Goal: Task Accomplishment & Management: Manage account settings

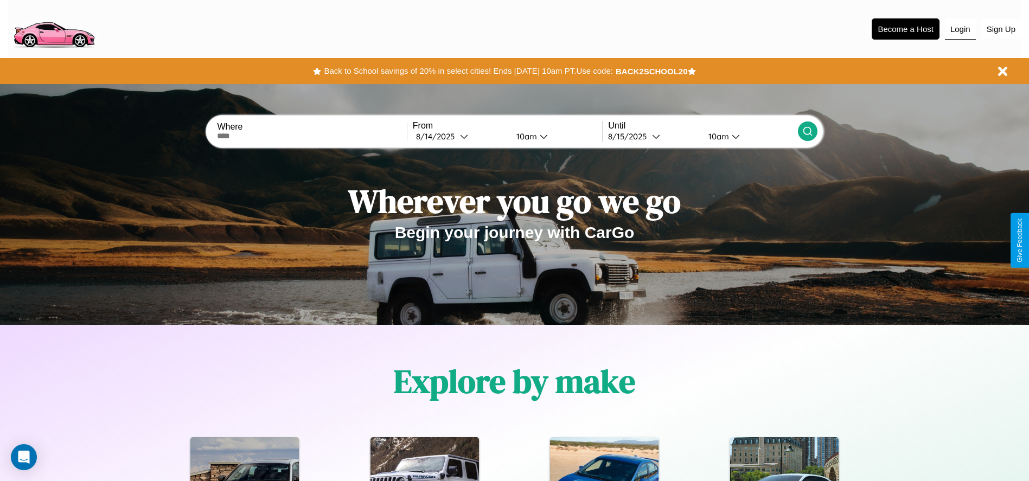
click at [960, 29] on button "Login" at bounding box center [960, 29] width 31 height 21
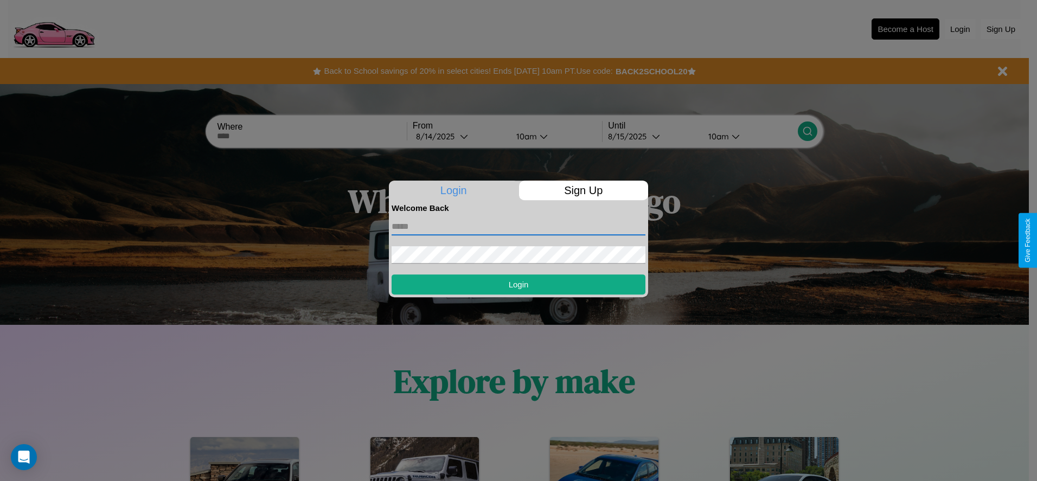
click at [518, 226] on input "text" at bounding box center [519, 226] width 254 height 17
type input "**********"
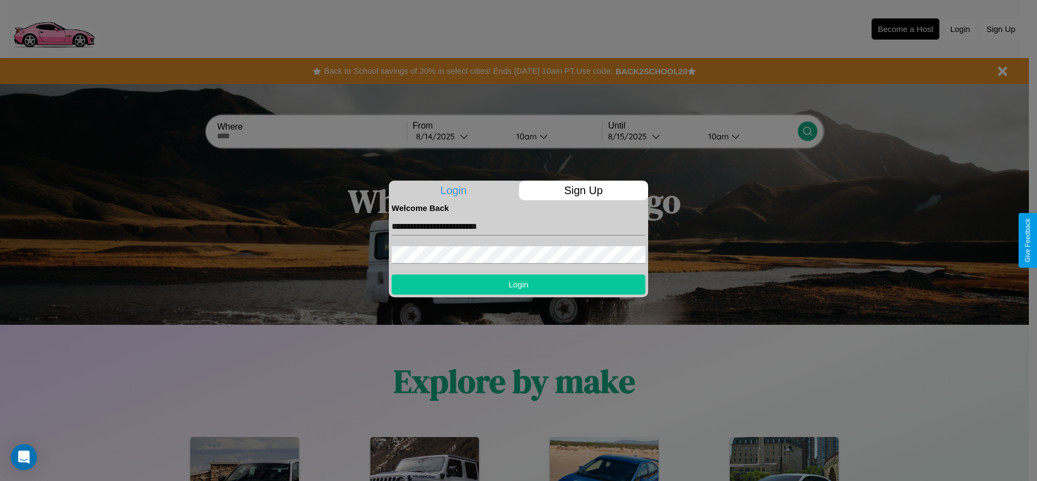
click at [518, 284] on button "Login" at bounding box center [519, 284] width 254 height 20
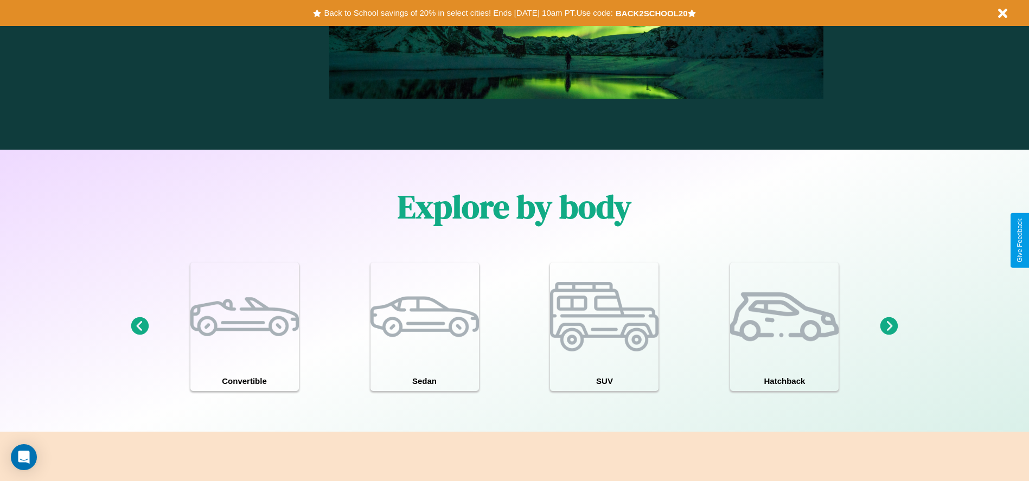
scroll to position [946, 0]
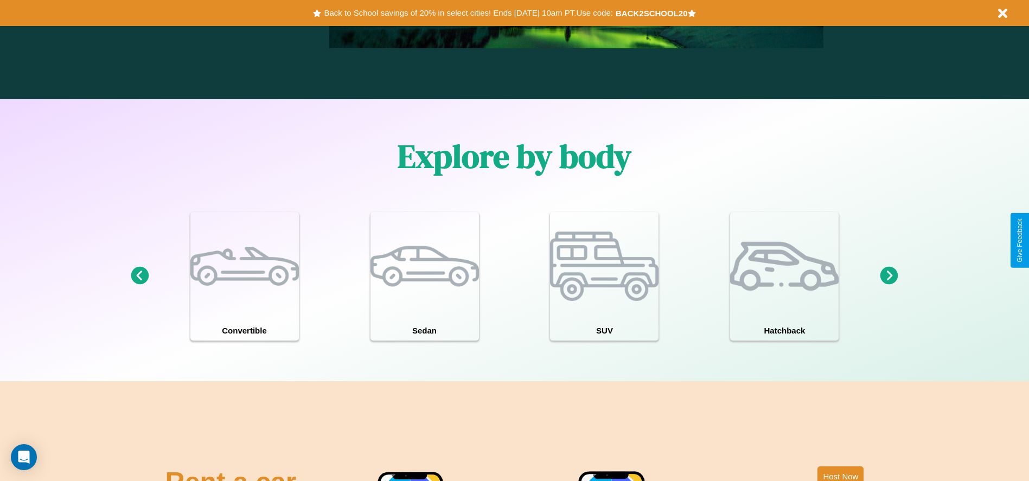
click at [889, 276] on icon at bounding box center [889, 276] width 18 height 18
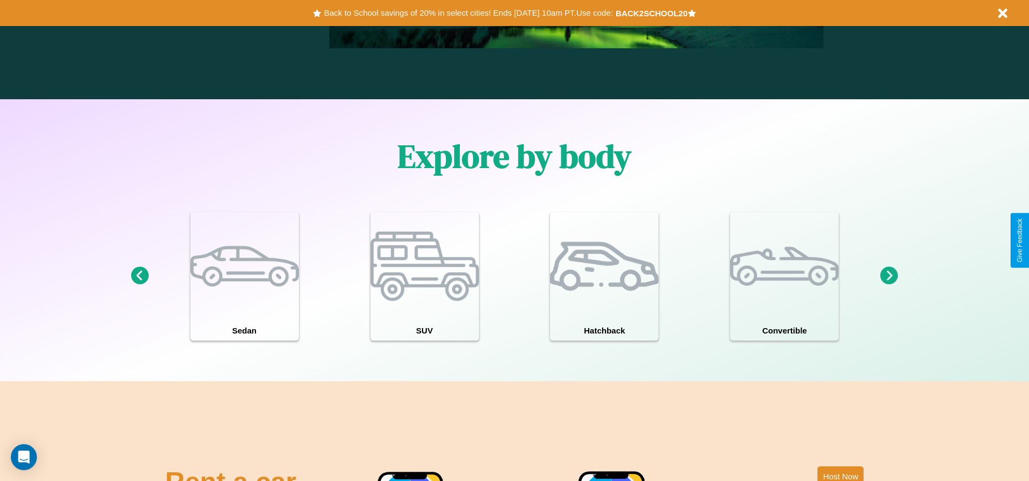
click at [139, 276] on icon at bounding box center [140, 276] width 18 height 18
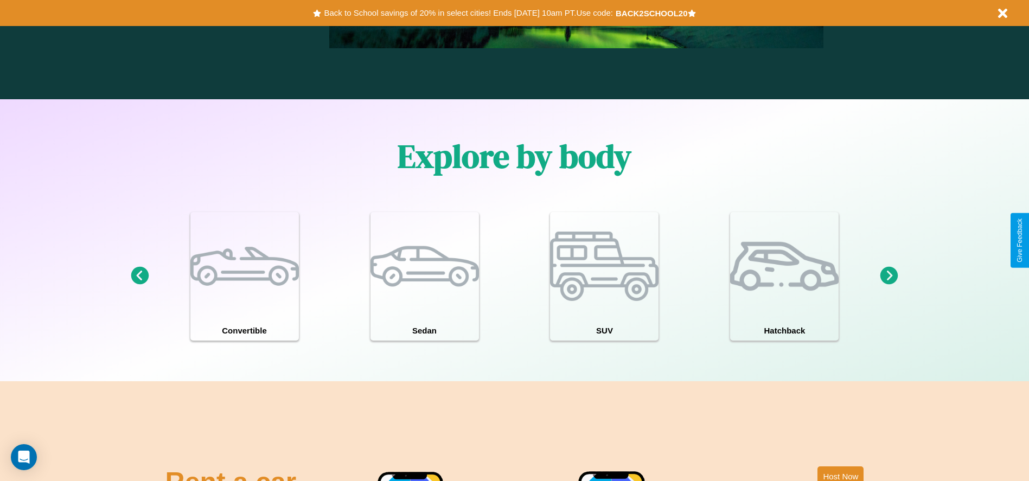
click at [889, 276] on icon at bounding box center [889, 276] width 18 height 18
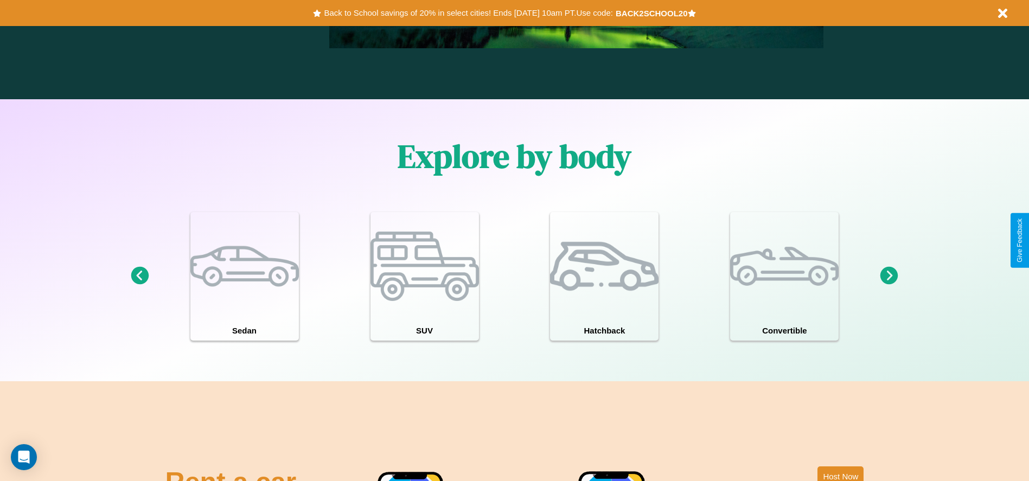
click at [889, 276] on icon at bounding box center [889, 276] width 18 height 18
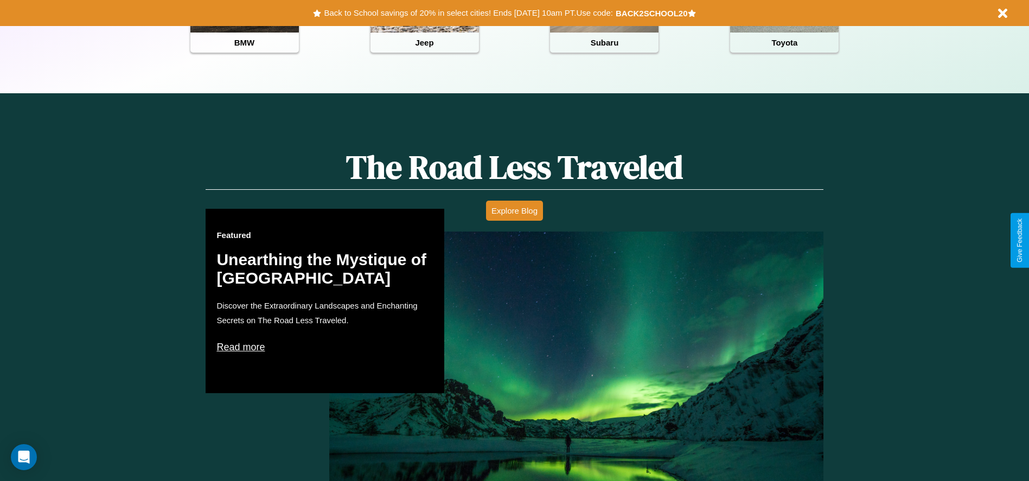
scroll to position [483, 0]
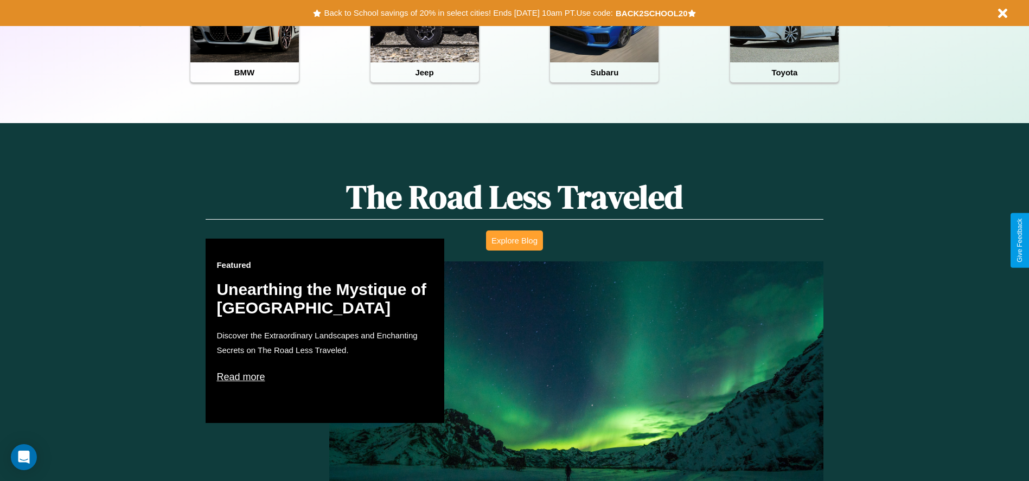
click at [514, 240] on button "Explore Blog" at bounding box center [514, 240] width 57 height 20
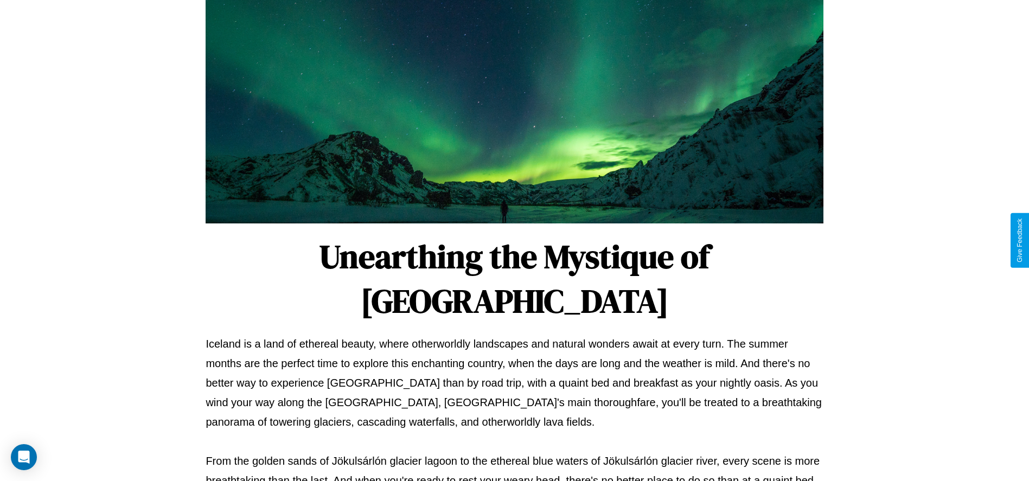
scroll to position [360, 0]
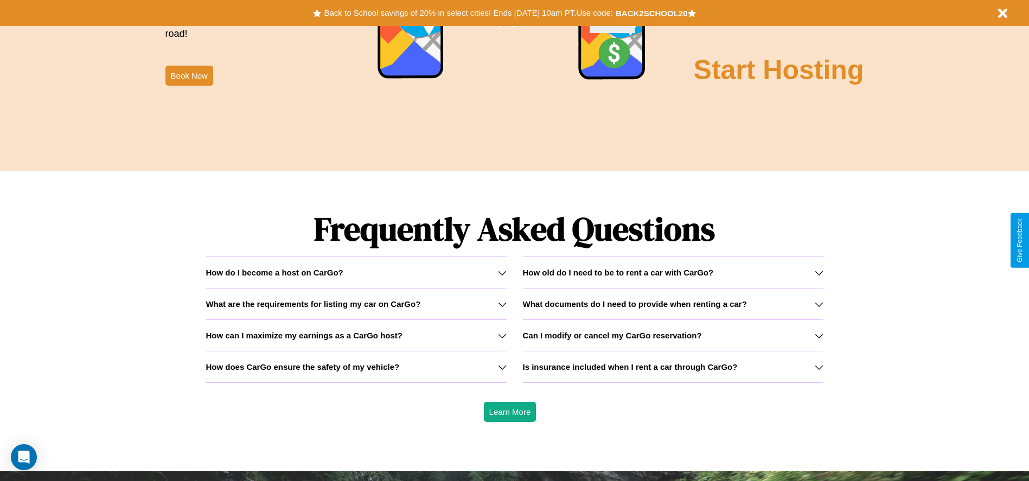
scroll to position [1556, 0]
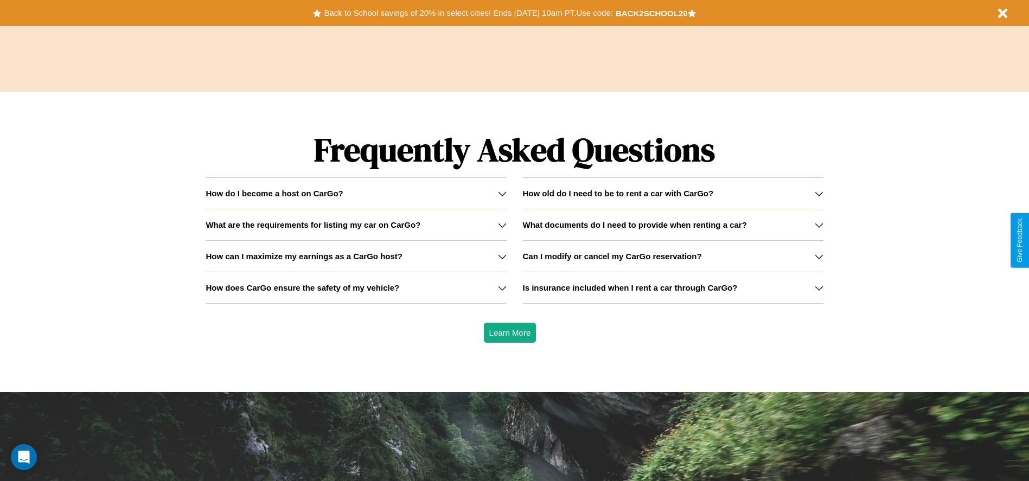
click at [673, 193] on h3 "How old do I need to be to rent a car with CarGo?" at bounding box center [618, 193] width 191 height 9
click at [502, 287] on icon at bounding box center [502, 288] width 9 height 9
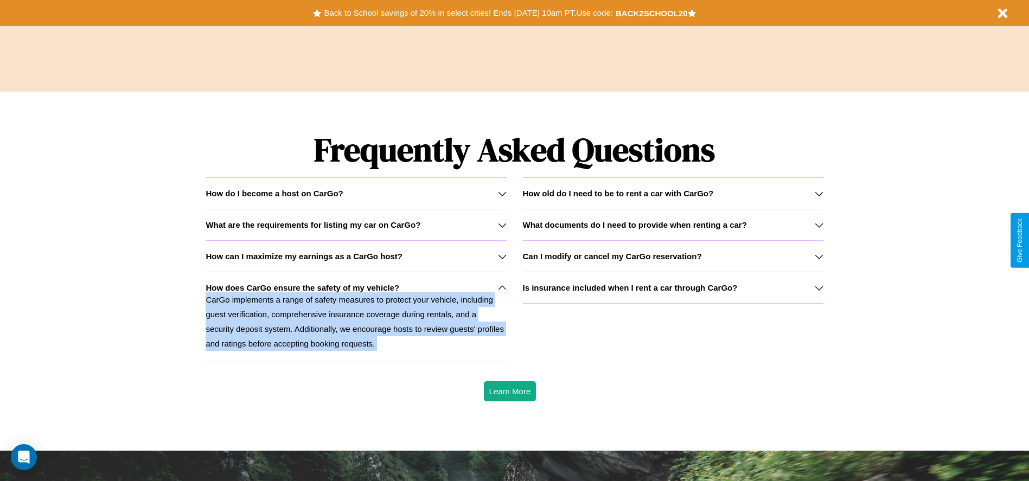
scroll to position [0, 0]
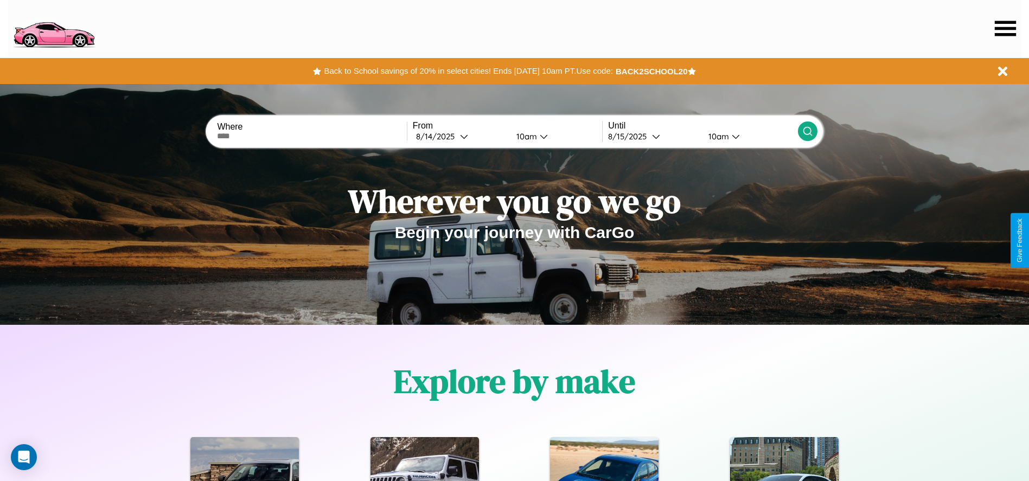
click at [1005, 28] on icon at bounding box center [1005, 28] width 21 height 15
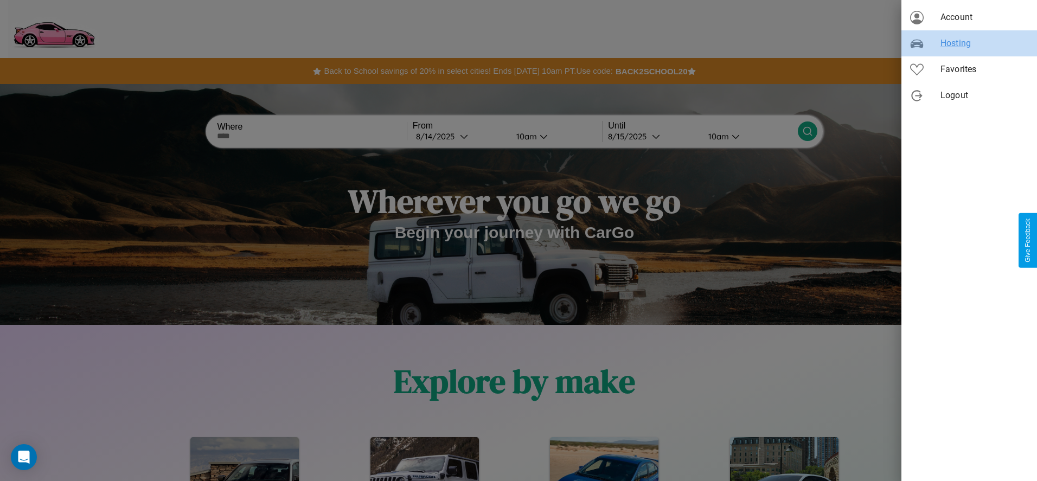
click at [969, 43] on span "Hosting" at bounding box center [984, 43] width 88 height 13
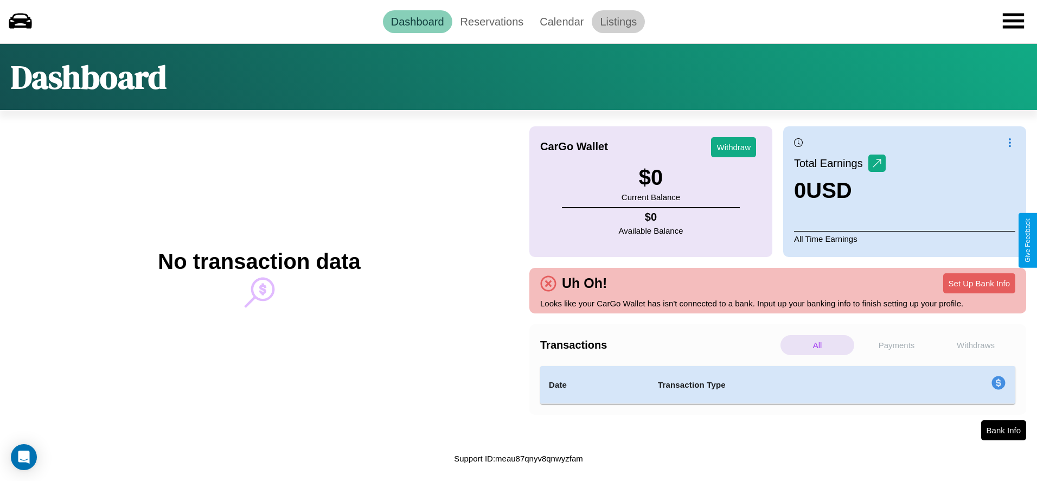
click at [618, 21] on link "Listings" at bounding box center [618, 21] width 53 height 23
